Goal: Task Accomplishment & Management: Manage account settings

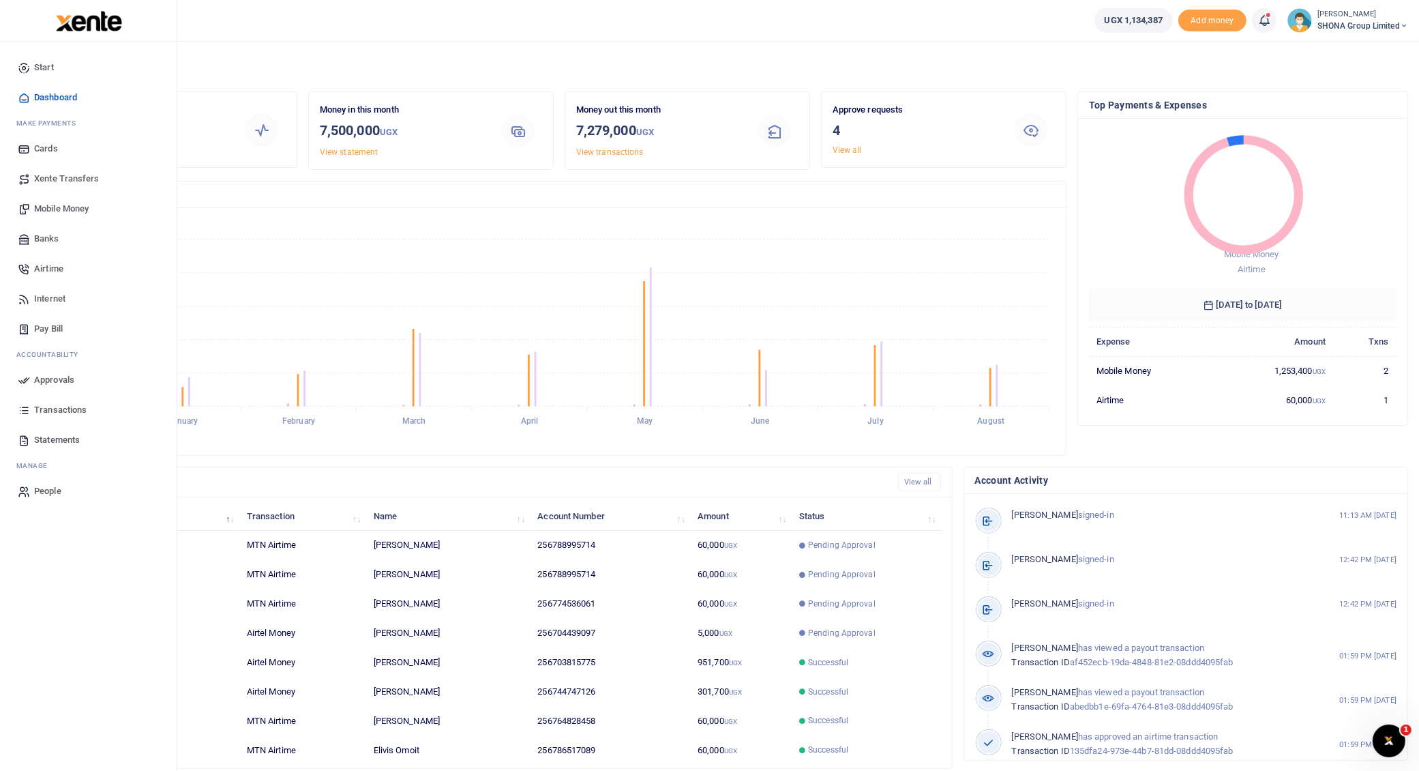
click at [47, 267] on span "Airtime" at bounding box center [48, 269] width 29 height 14
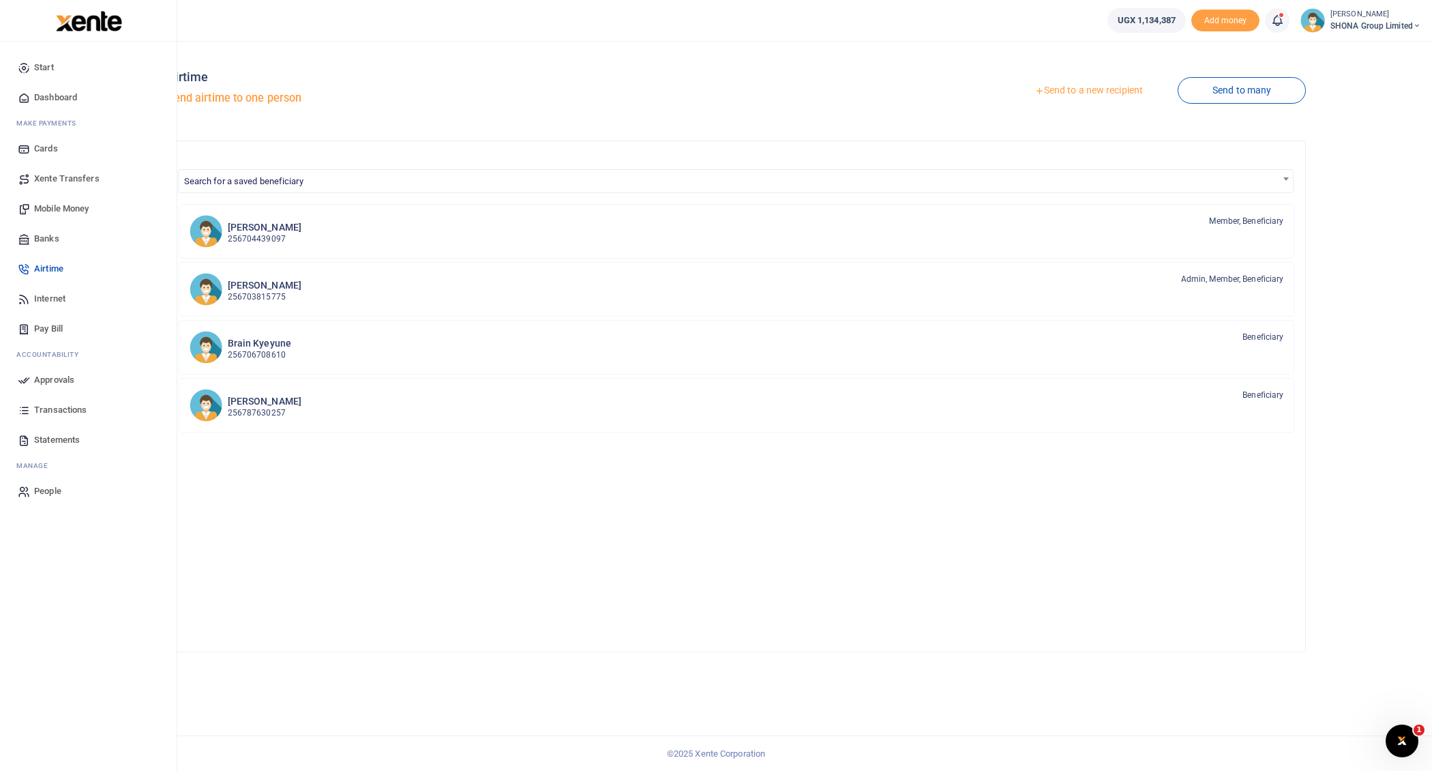
click at [54, 374] on span "Approvals" at bounding box center [54, 380] width 40 height 14
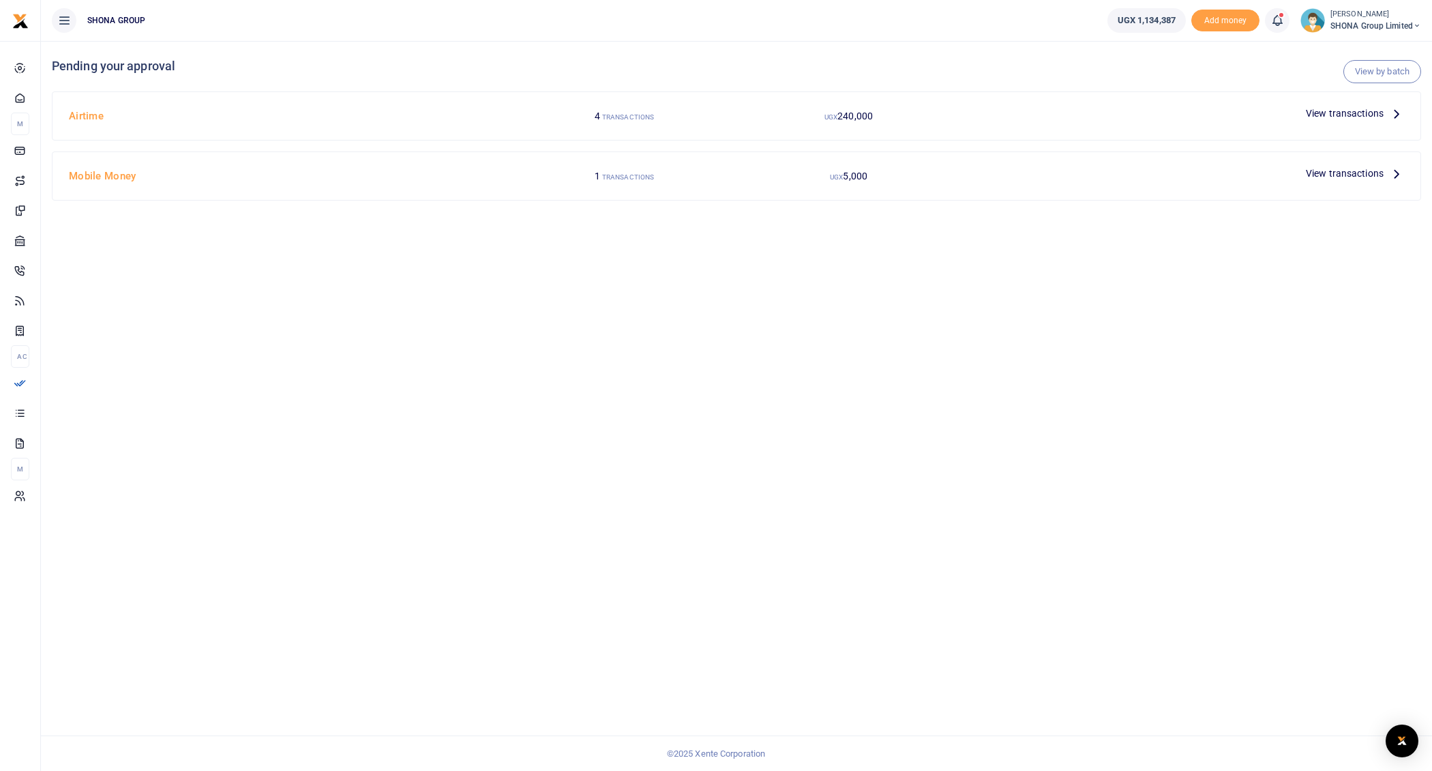
click at [1400, 110] on icon at bounding box center [1396, 113] width 15 height 15
click at [1395, 110] on icon at bounding box center [1396, 113] width 15 height 15
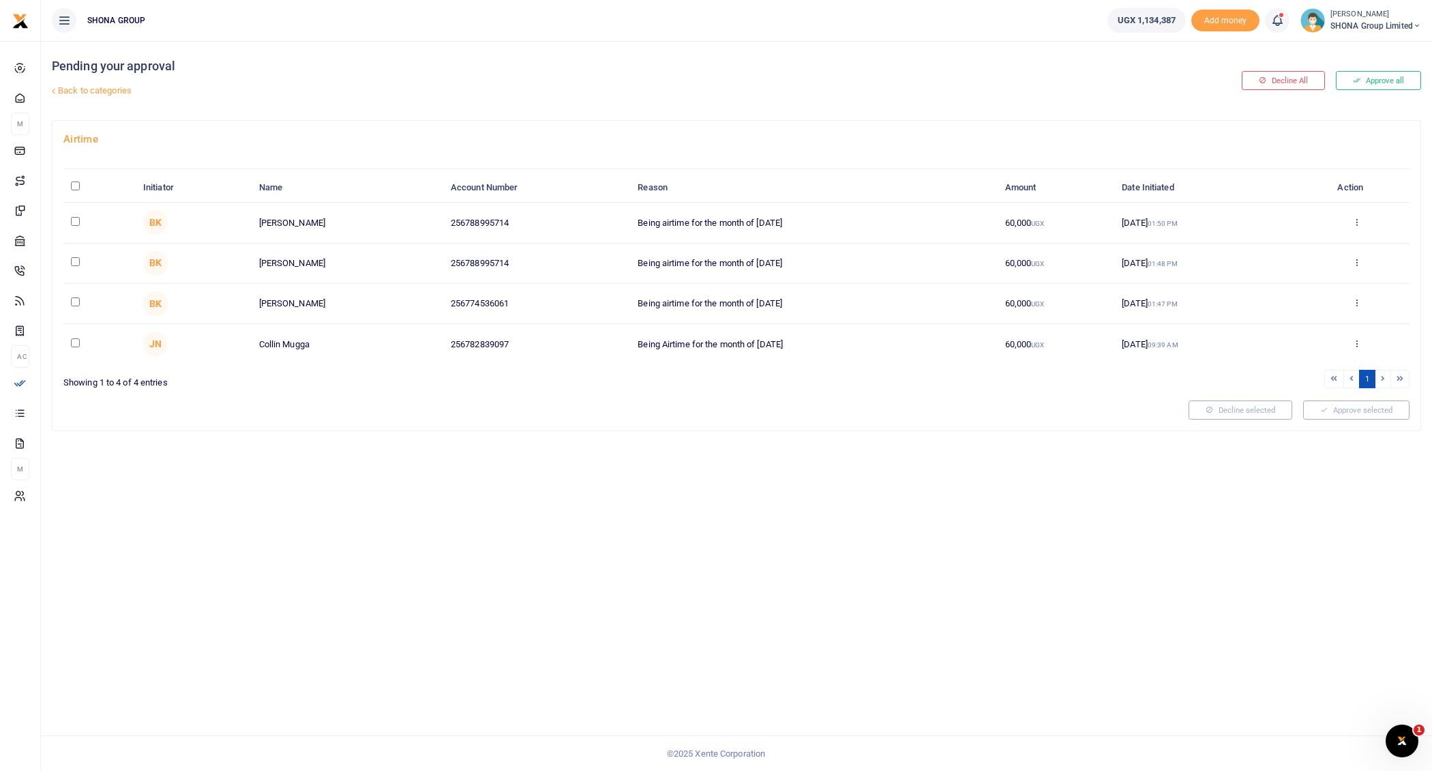
click at [75, 258] on input "checkbox" at bounding box center [75, 261] width 9 height 9
checkbox input "true"
click at [76, 299] on input "checkbox" at bounding box center [75, 301] width 9 height 9
checkbox input "true"
click at [1348, 411] on button "Approve selected (2)" at bounding box center [1352, 409] width 116 height 19
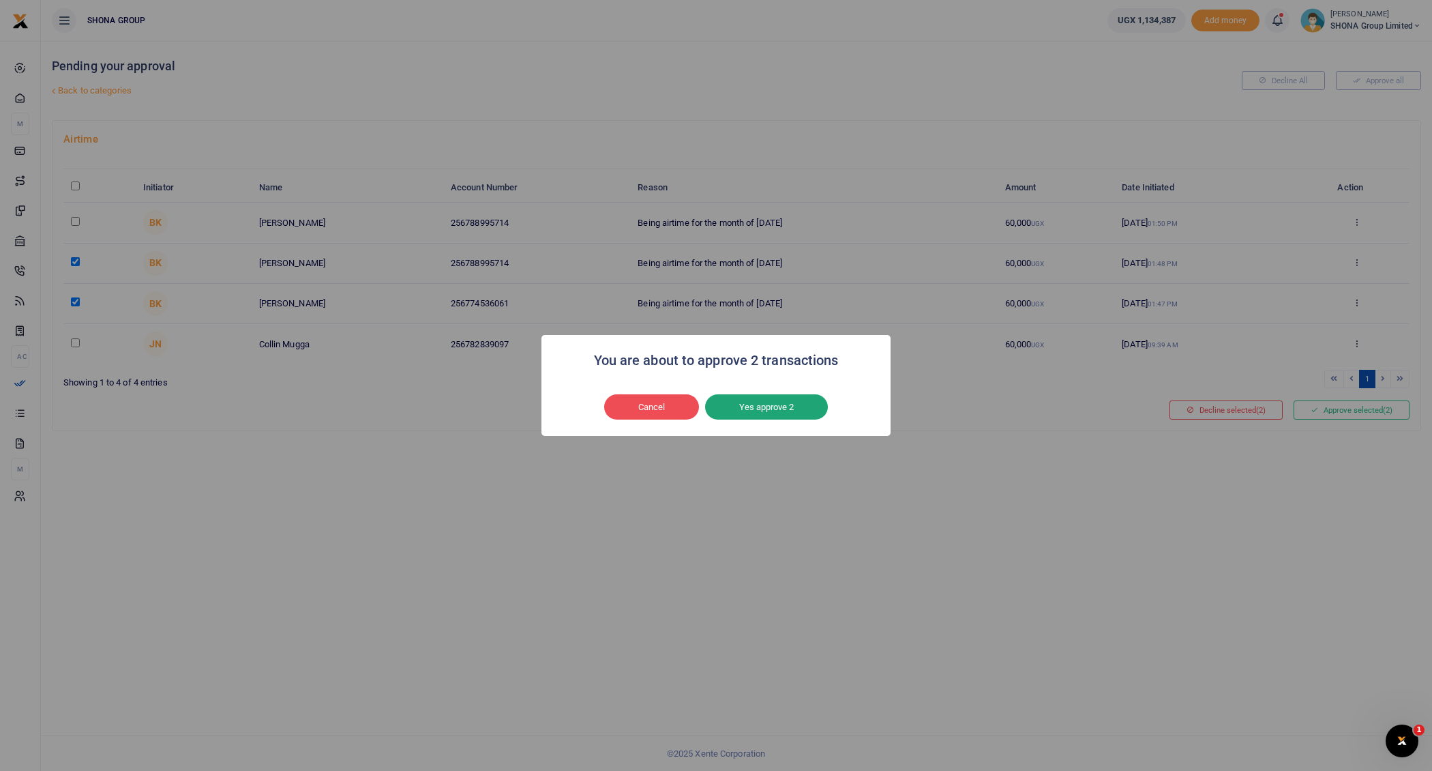
click at [764, 408] on button "Yes approve 2" at bounding box center [766, 407] width 123 height 26
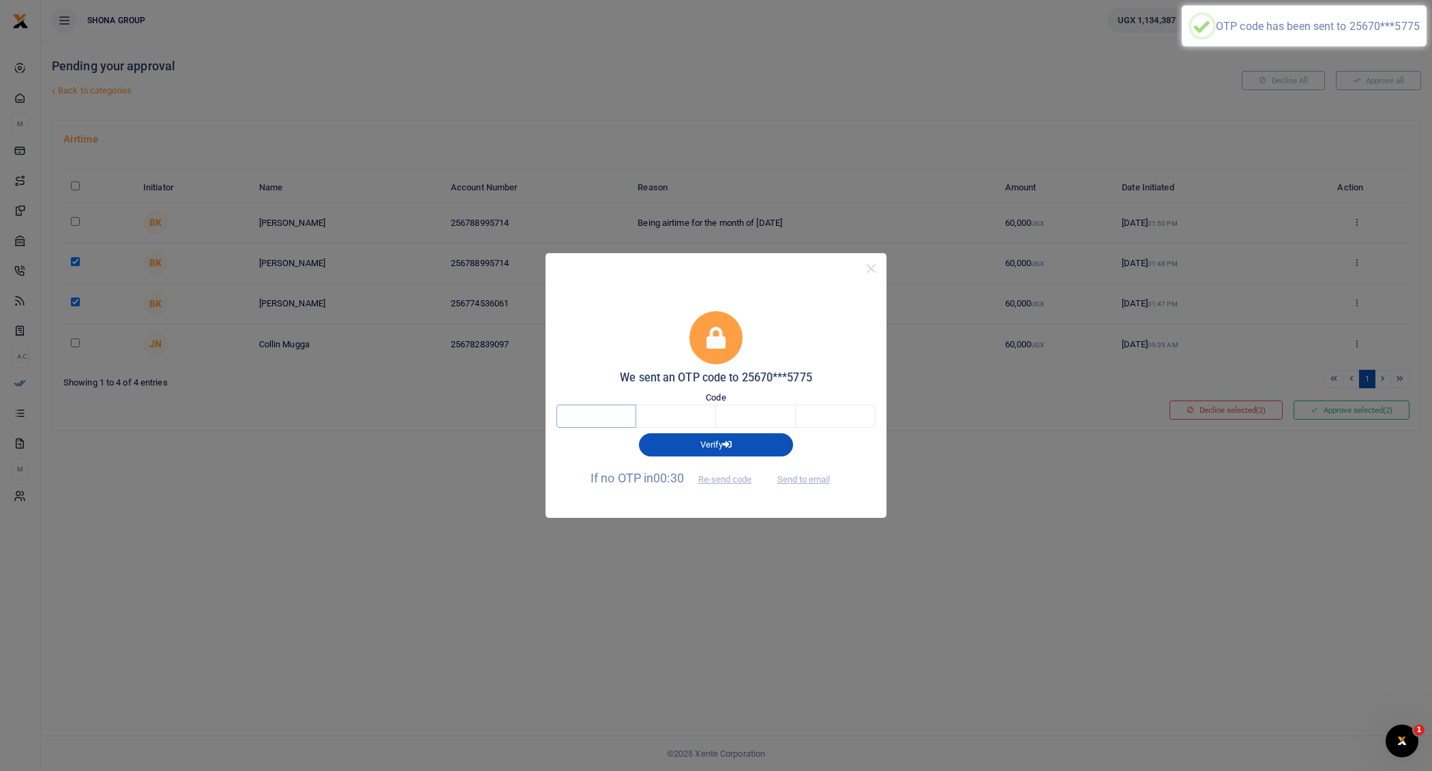
click at [621, 409] on input "text" at bounding box center [596, 415] width 80 height 23
type input "1"
type input "9"
type input "2"
type input "9"
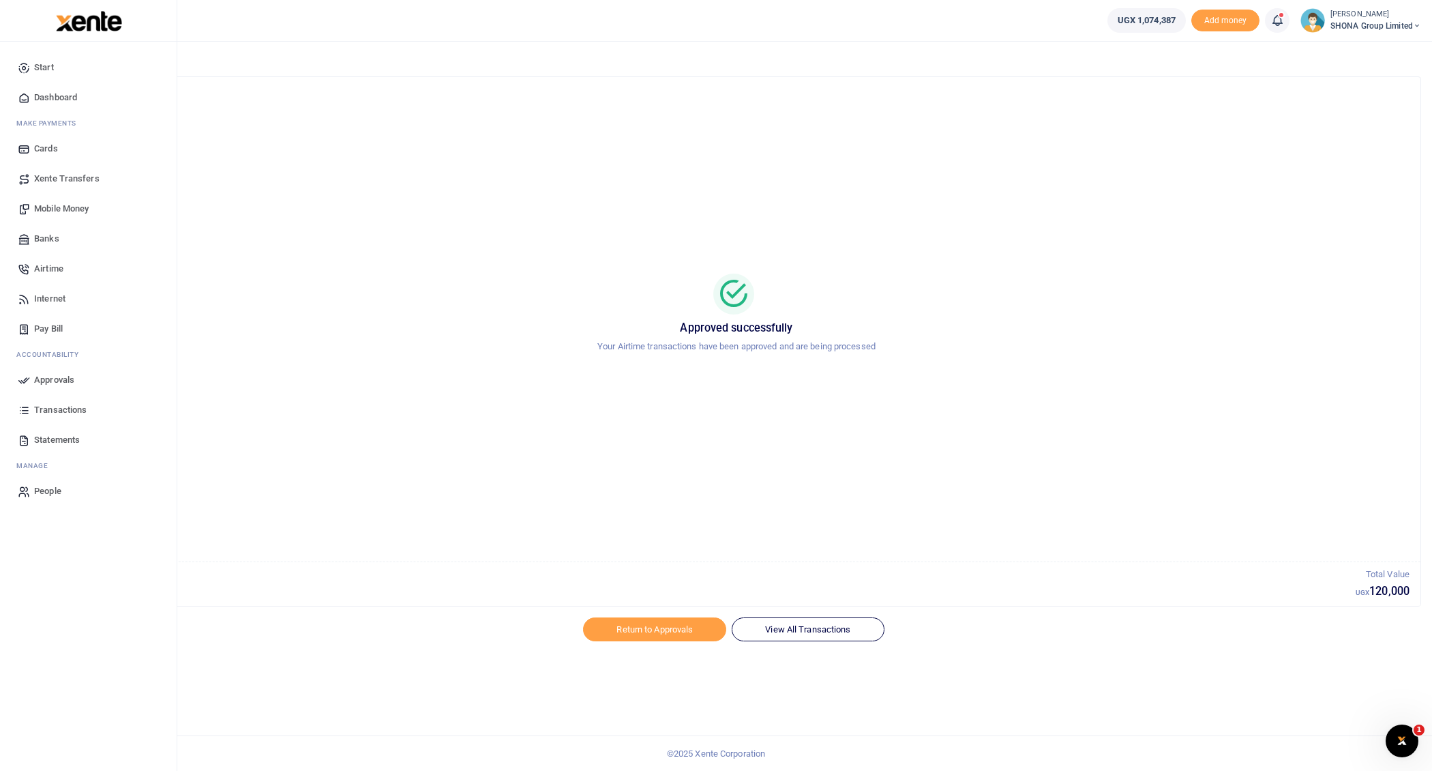
click at [58, 378] on span "Approvals" at bounding box center [54, 380] width 40 height 14
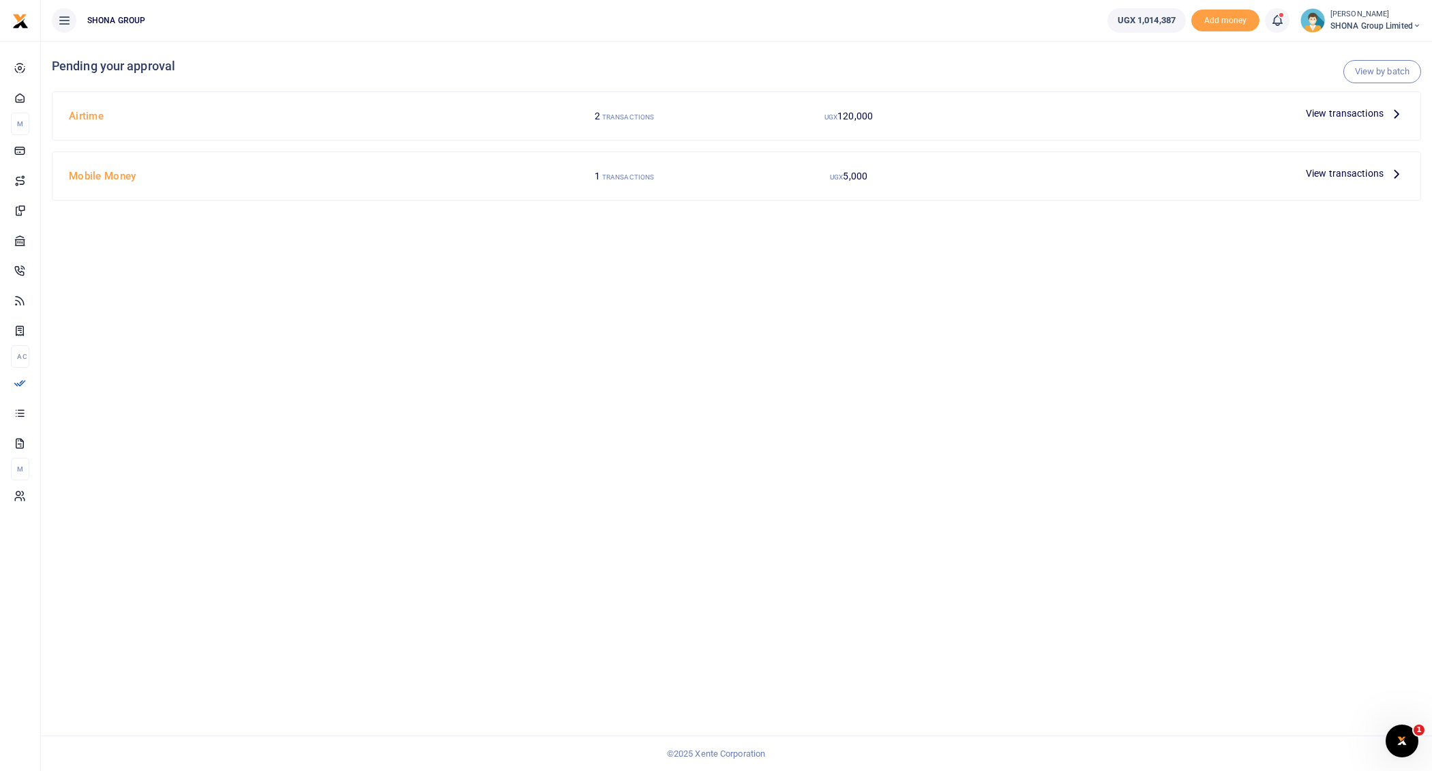
click at [1398, 173] on icon at bounding box center [1396, 173] width 15 height 15
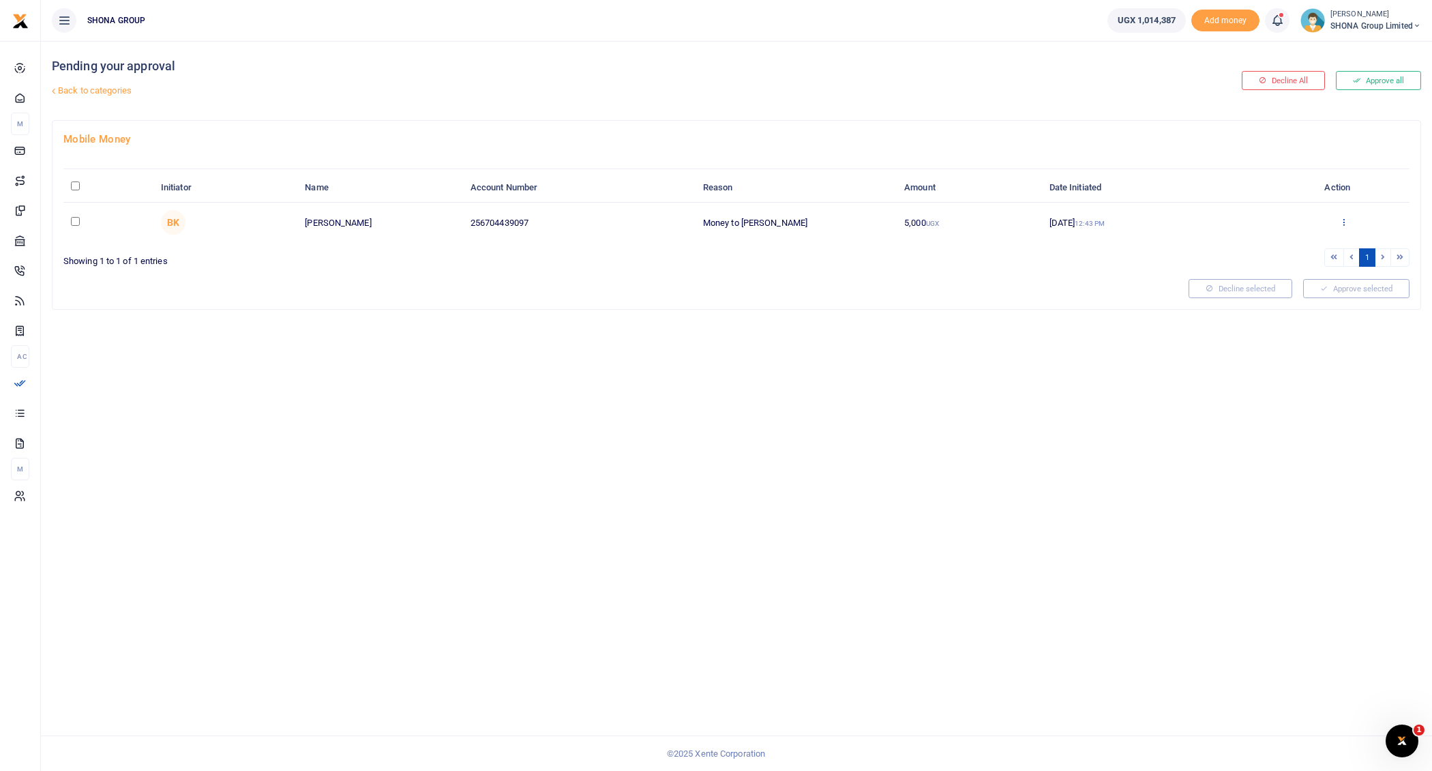
click at [1340, 219] on icon at bounding box center [1343, 222] width 9 height 10
click at [1261, 278] on link "Decline" at bounding box center [1295, 274] width 108 height 19
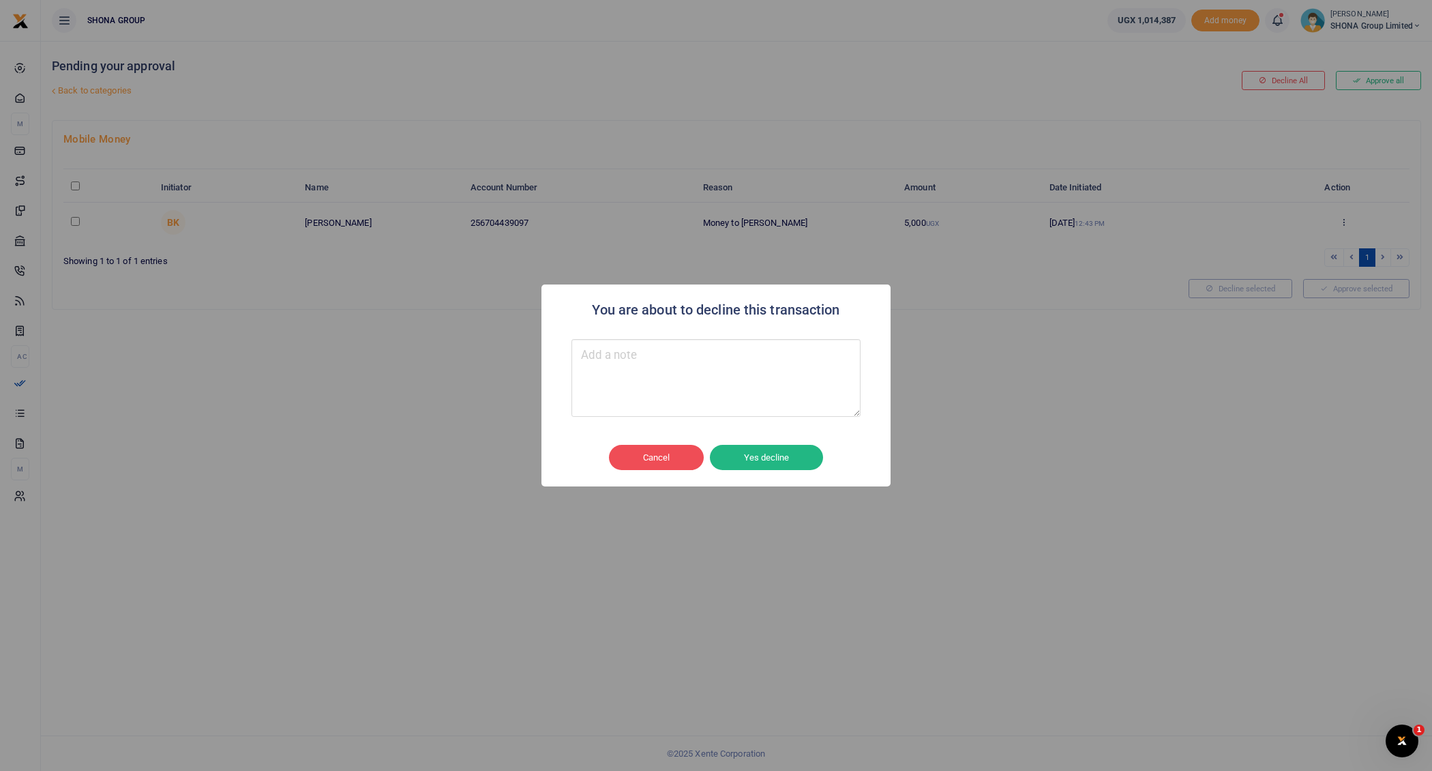
click at [711, 373] on textarea "Type your message here" at bounding box center [715, 378] width 289 height 78
type textarea "Error"
click at [794, 447] on button "Yes decline" at bounding box center [766, 458] width 113 height 26
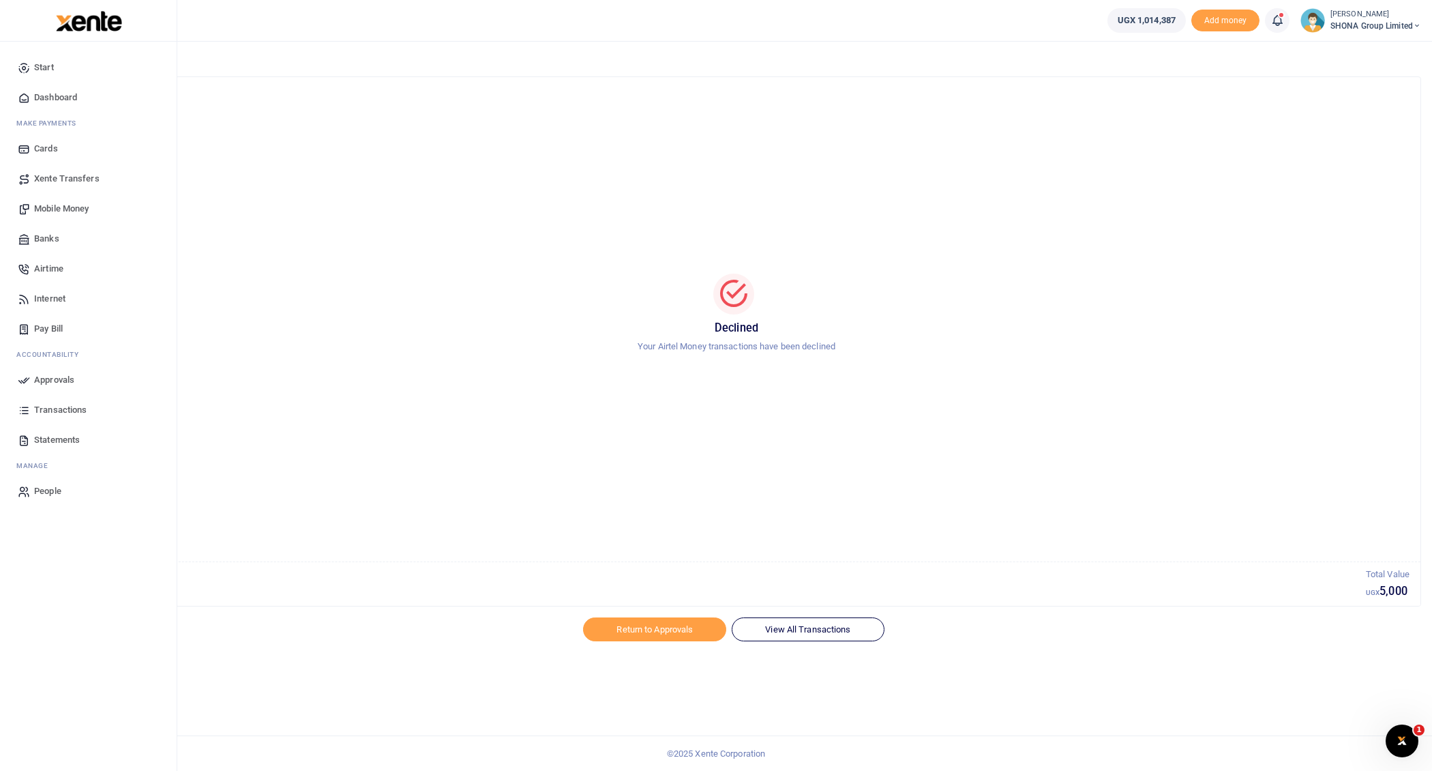
click at [59, 381] on span "Approvals" at bounding box center [54, 380] width 40 height 14
